Goal: Transaction & Acquisition: Purchase product/service

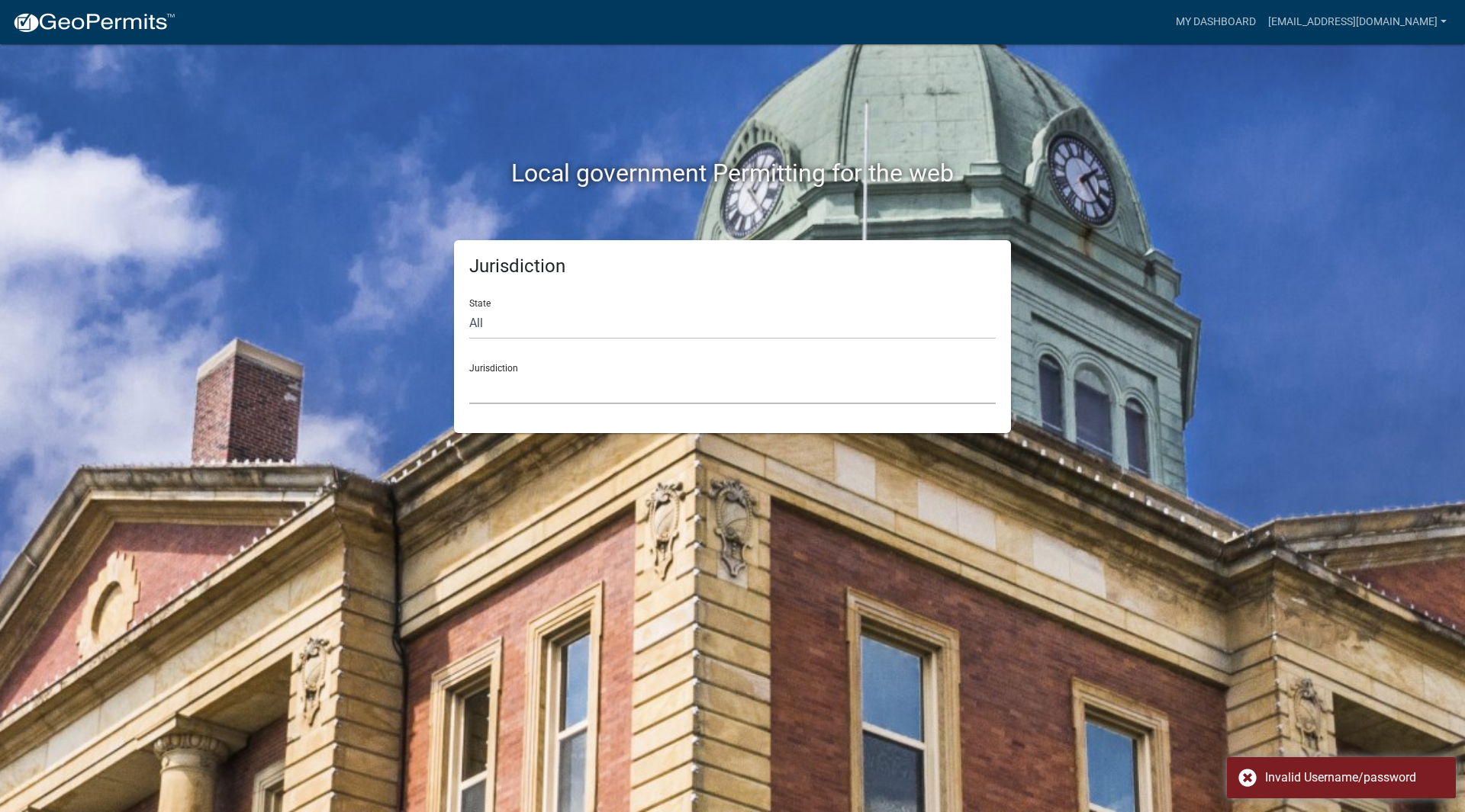
click at [520, 399] on select "Custer County, Colorado Carroll County, Georgia Cook County, Georgia Crawford C…" at bounding box center [732, 388] width 526 height 31
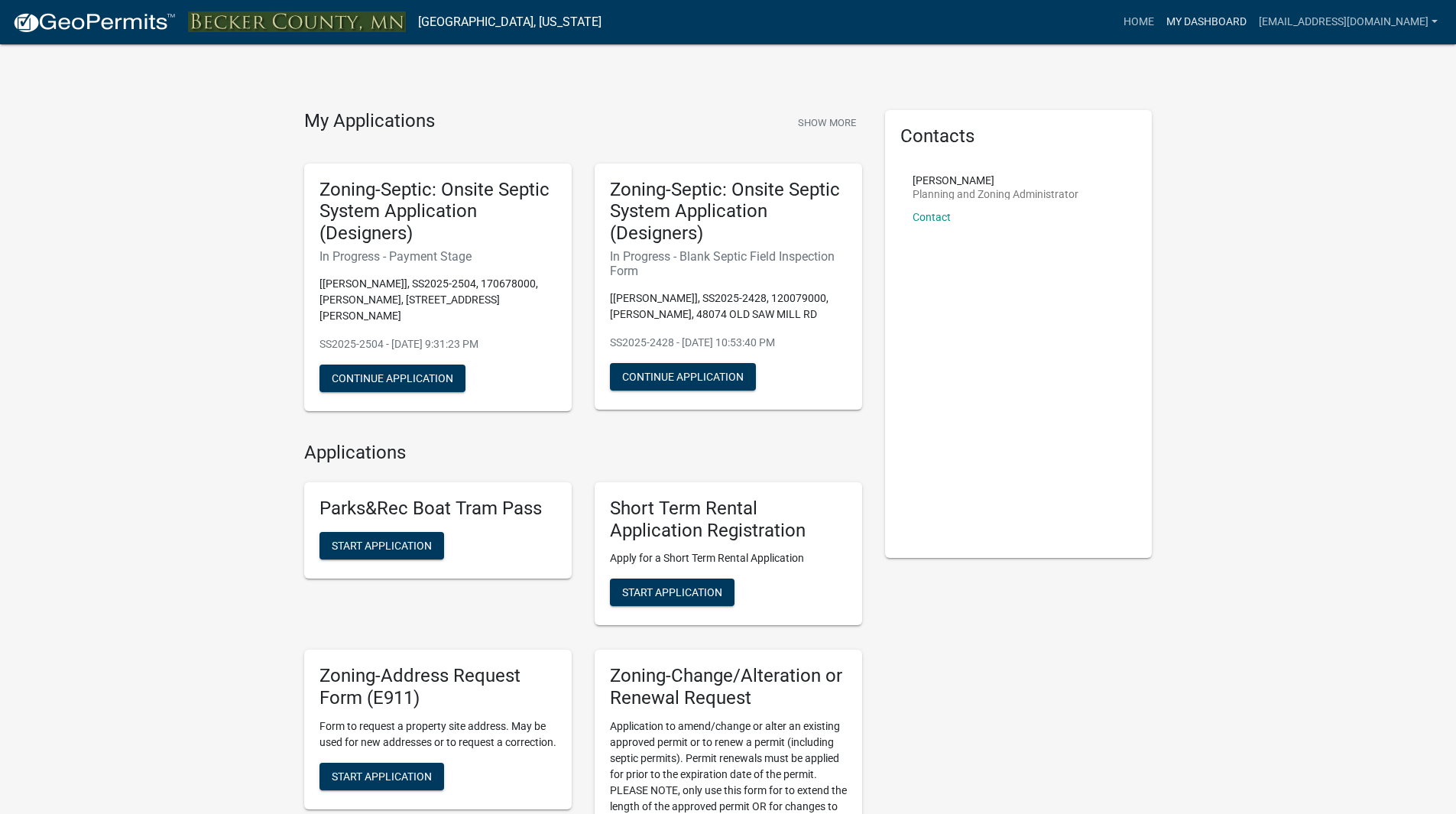
click at [1206, 23] on link "My Dashboard" at bounding box center [1206, 22] width 92 height 29
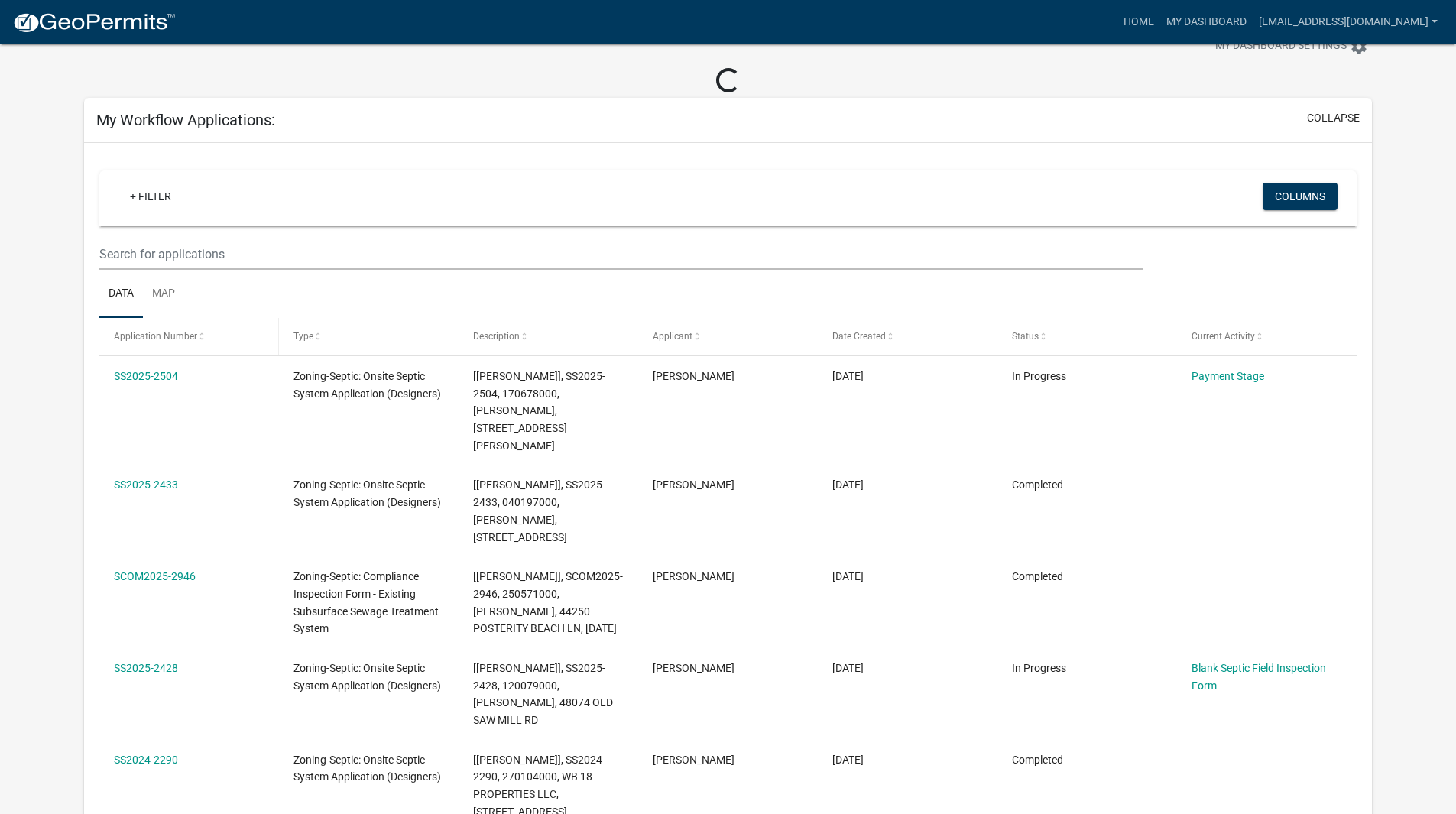
scroll to position [76, 0]
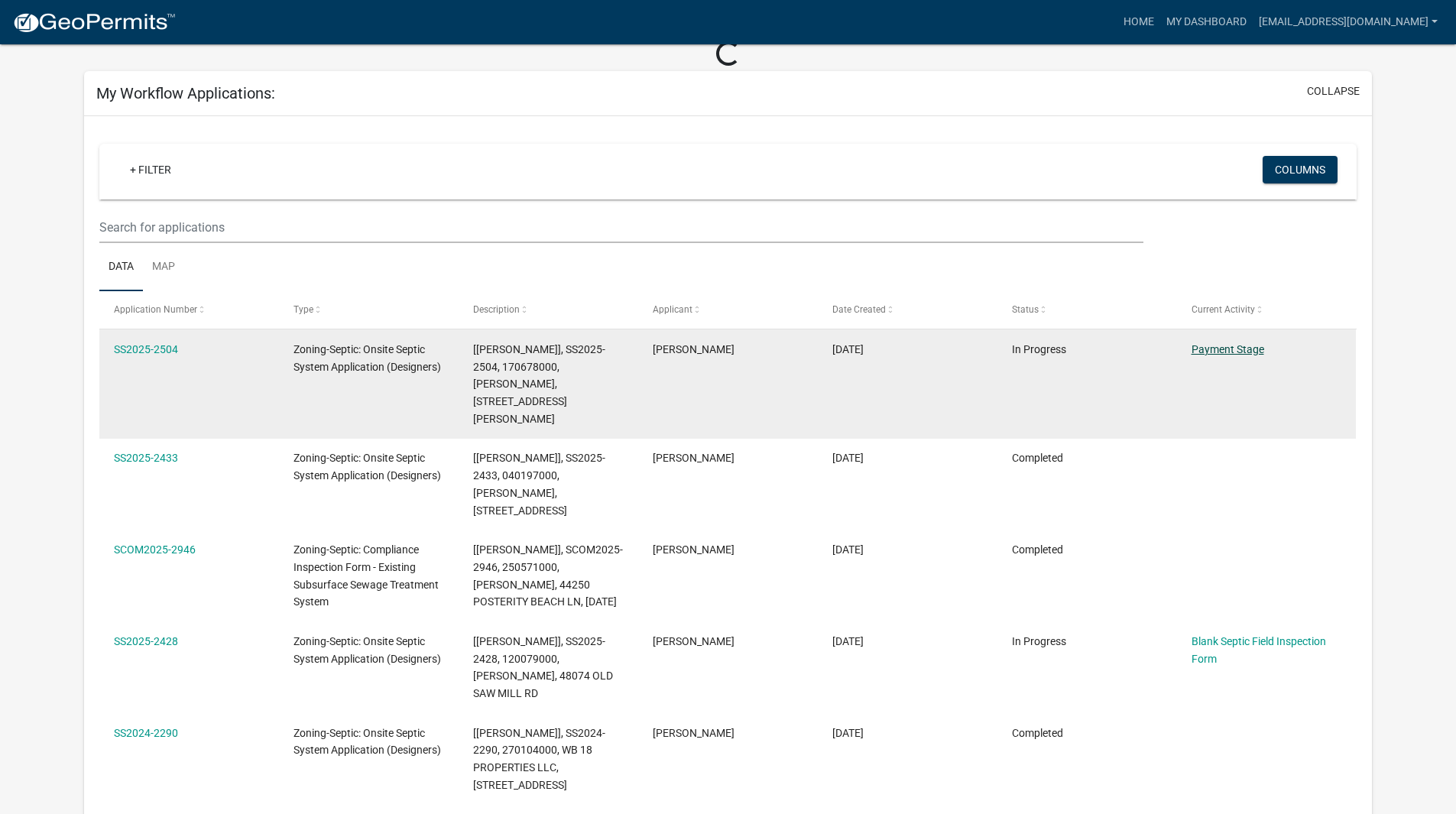
click at [1230, 350] on link "Payment Stage" at bounding box center [1228, 349] width 73 height 12
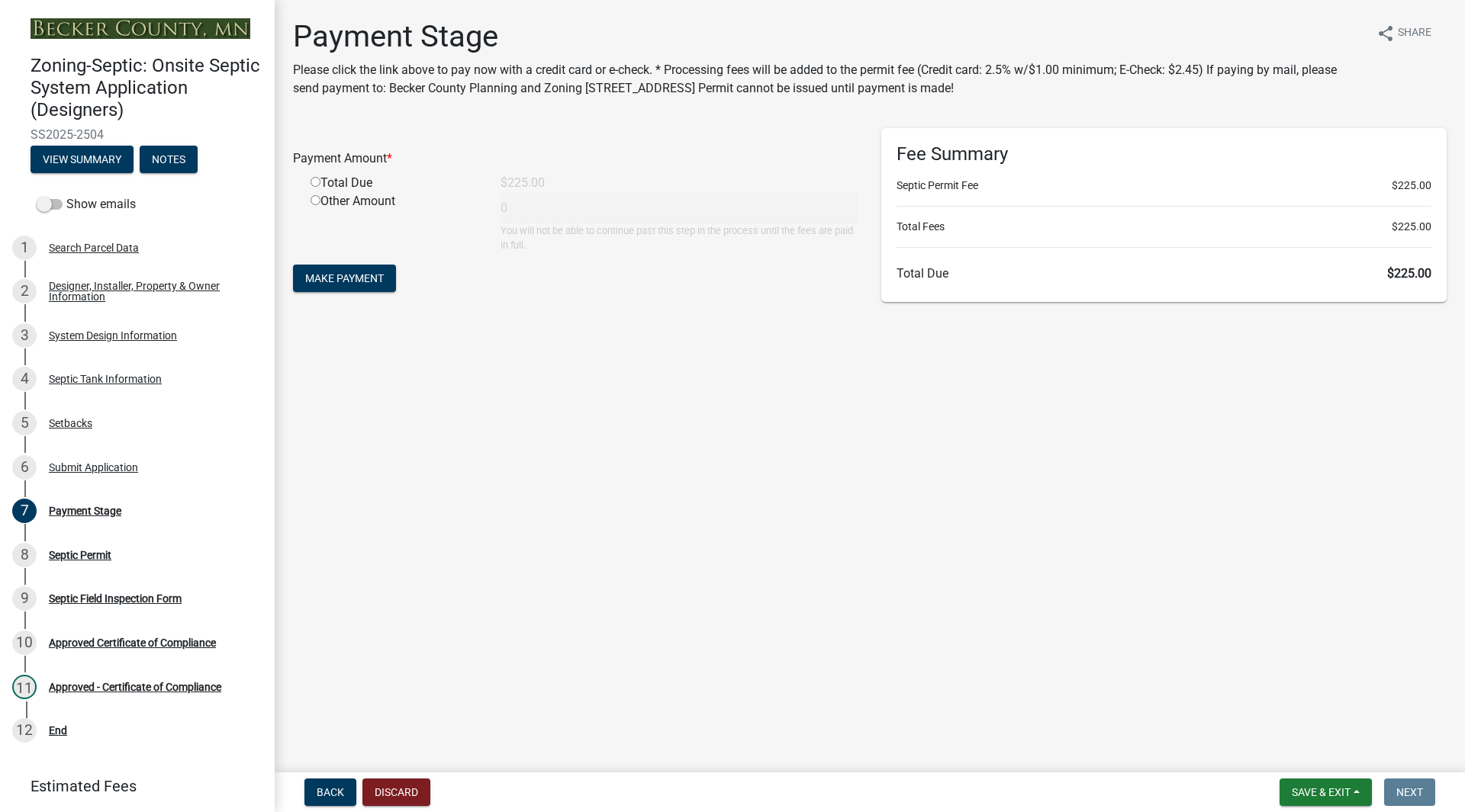
click at [317, 184] on input "radio" at bounding box center [316, 182] width 10 height 10
radio input "true"
type input "225"
click at [357, 272] on span "Make Payment" at bounding box center [344, 278] width 79 height 12
